Goal: Task Accomplishment & Management: Use online tool/utility

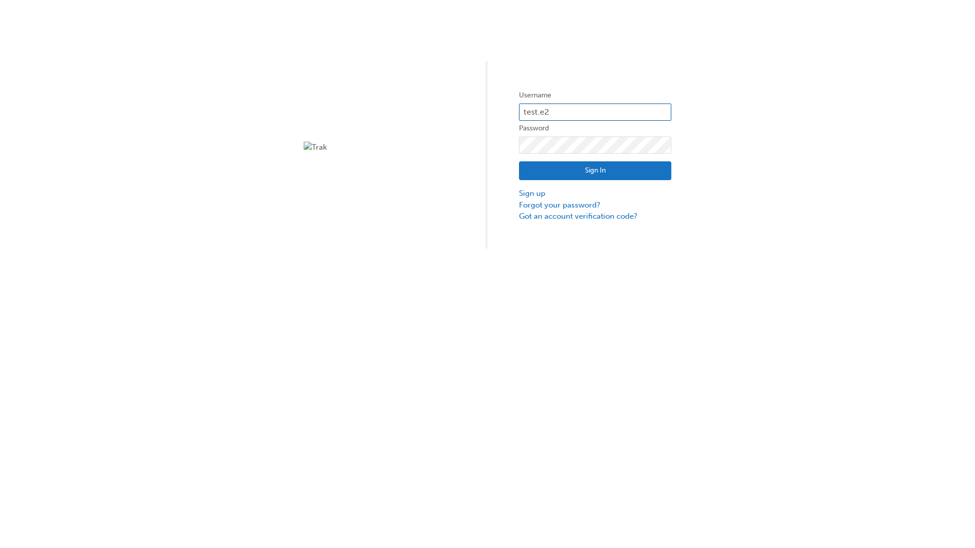
type input "test.e2e.user14"
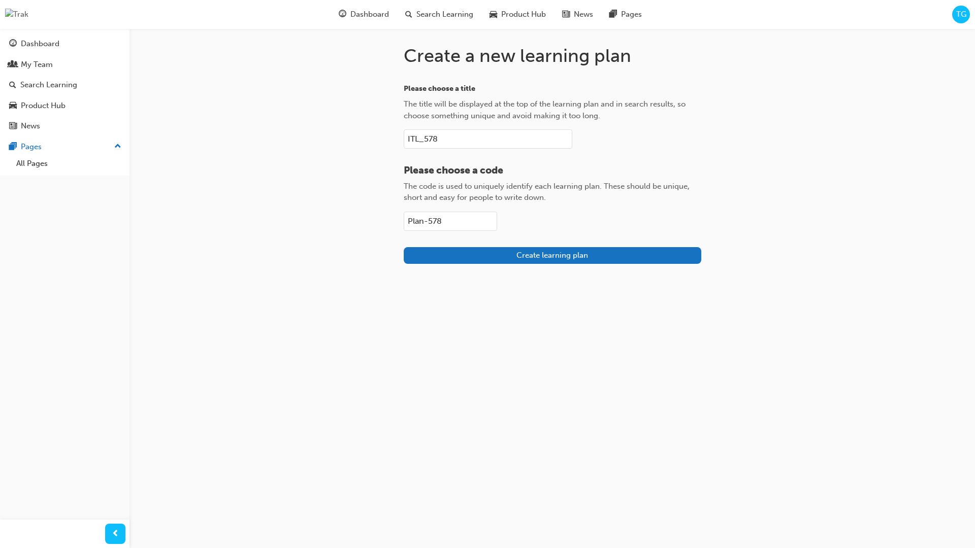
type input "Plan-578"
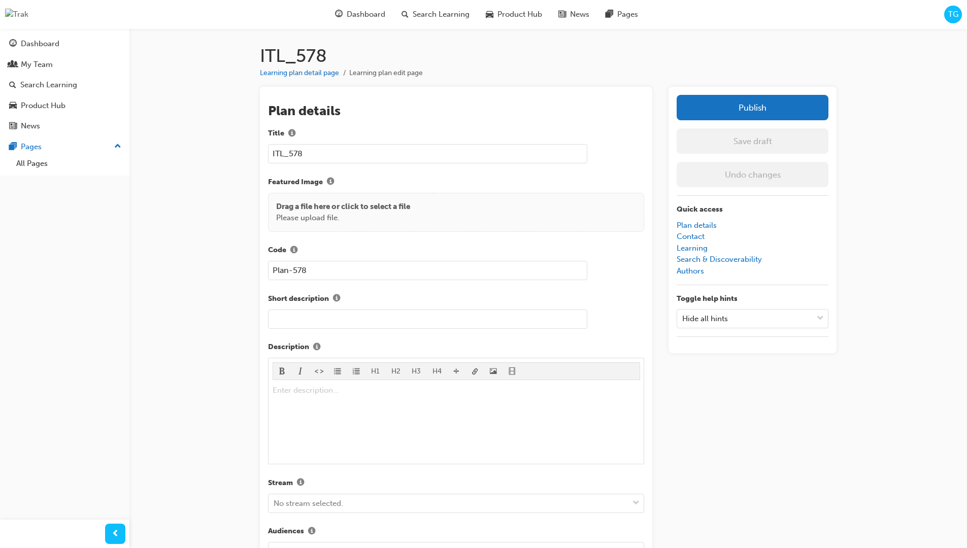
scroll to position [144, 0]
